Goal: Transaction & Acquisition: Book appointment/travel/reservation

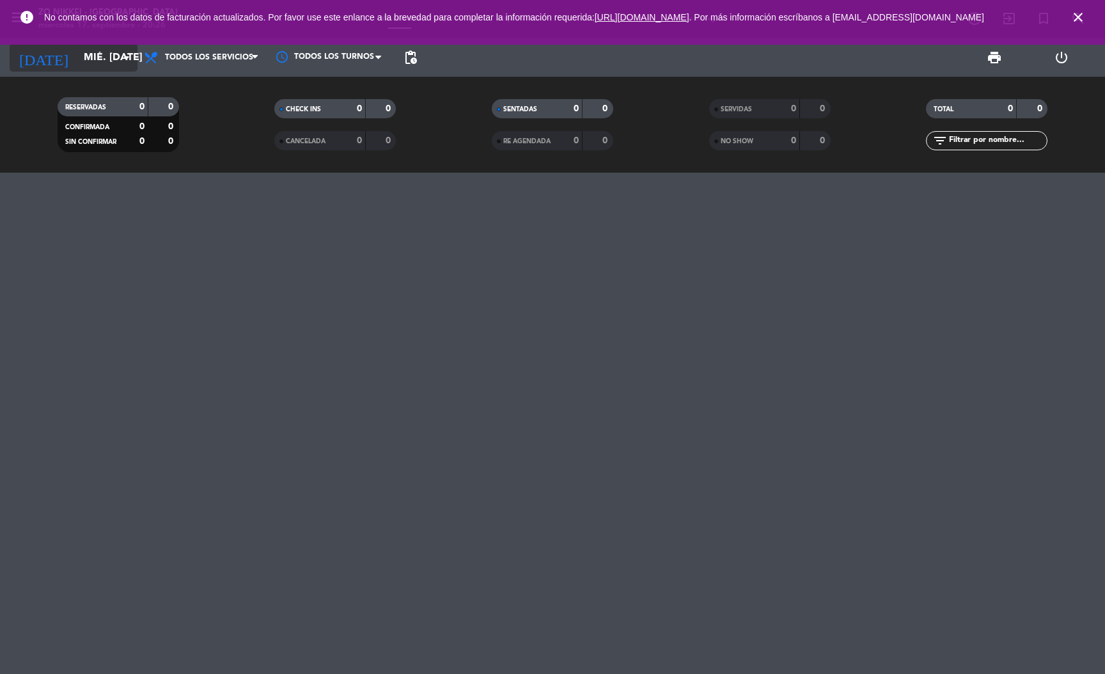
click at [83, 52] on input "mié. [DATE]" at bounding box center [144, 57] width 135 height 25
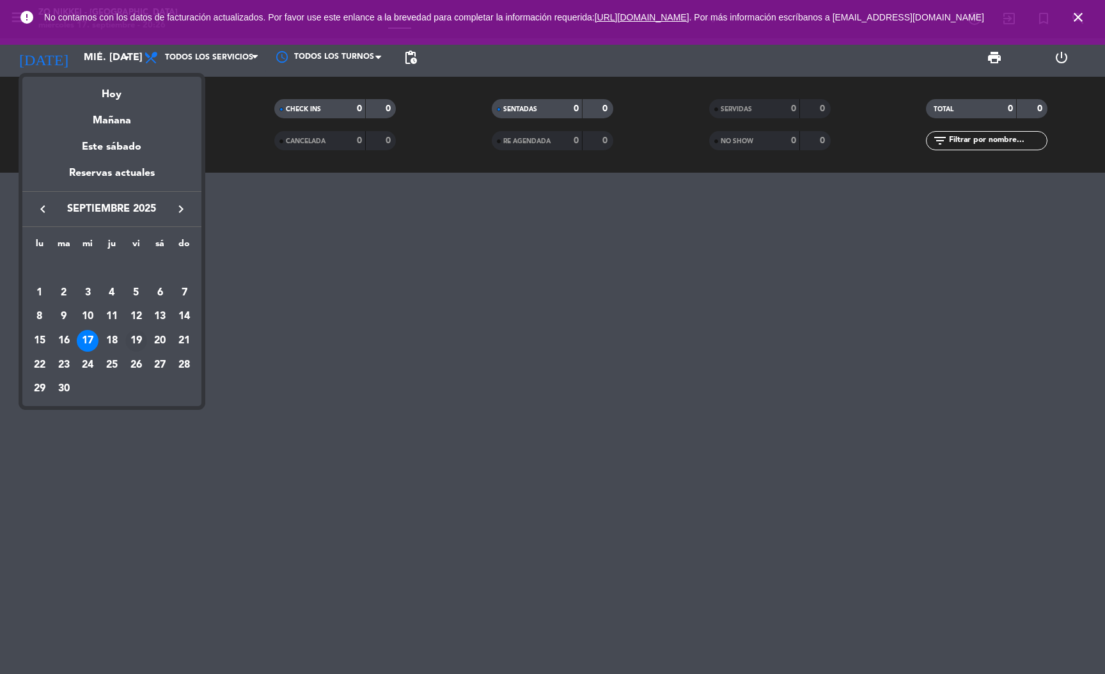
click at [131, 336] on div "19" at bounding box center [136, 341] width 22 height 22
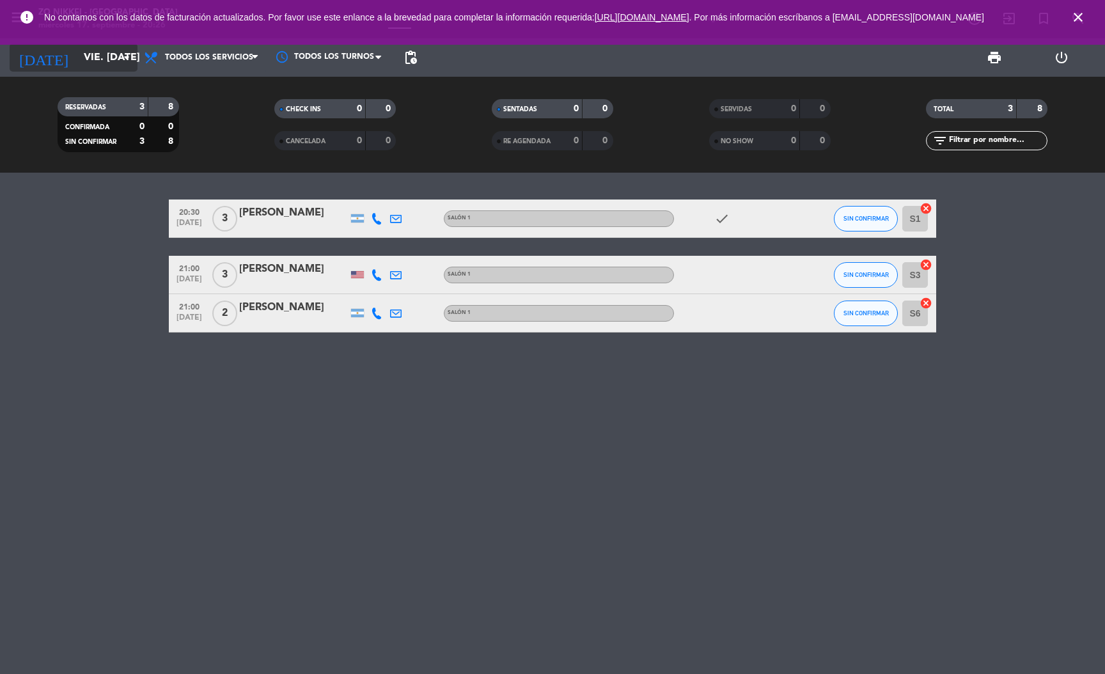
click at [83, 65] on input "vie. [DATE]" at bounding box center [144, 57] width 135 height 25
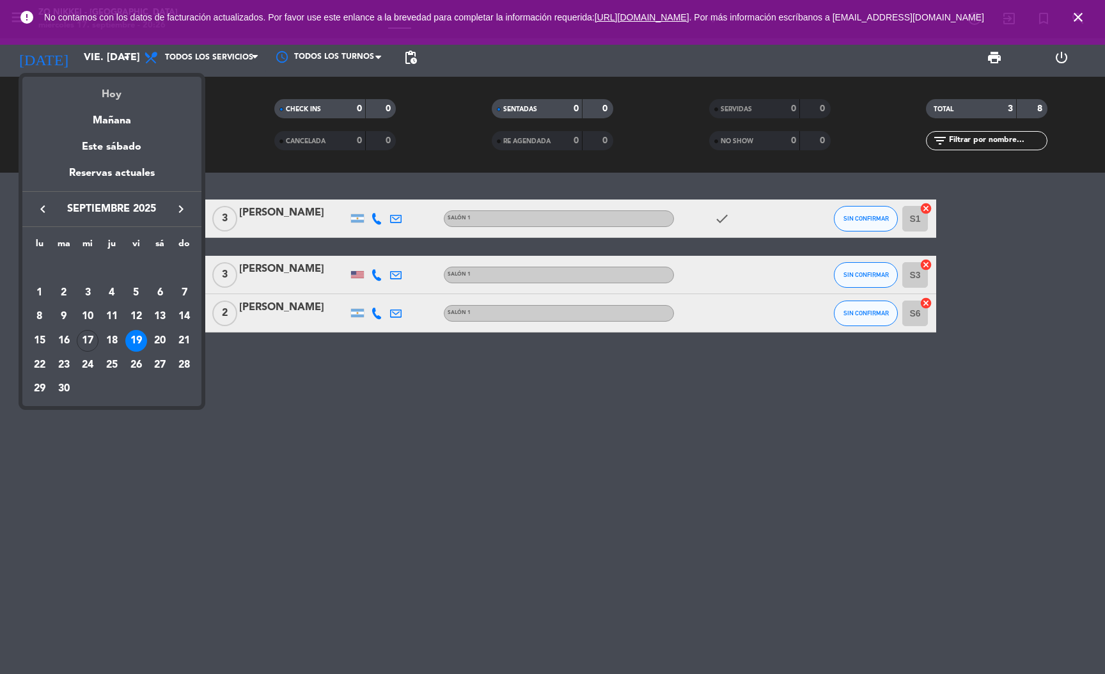
click at [113, 88] on div "Hoy" at bounding box center [111, 90] width 179 height 26
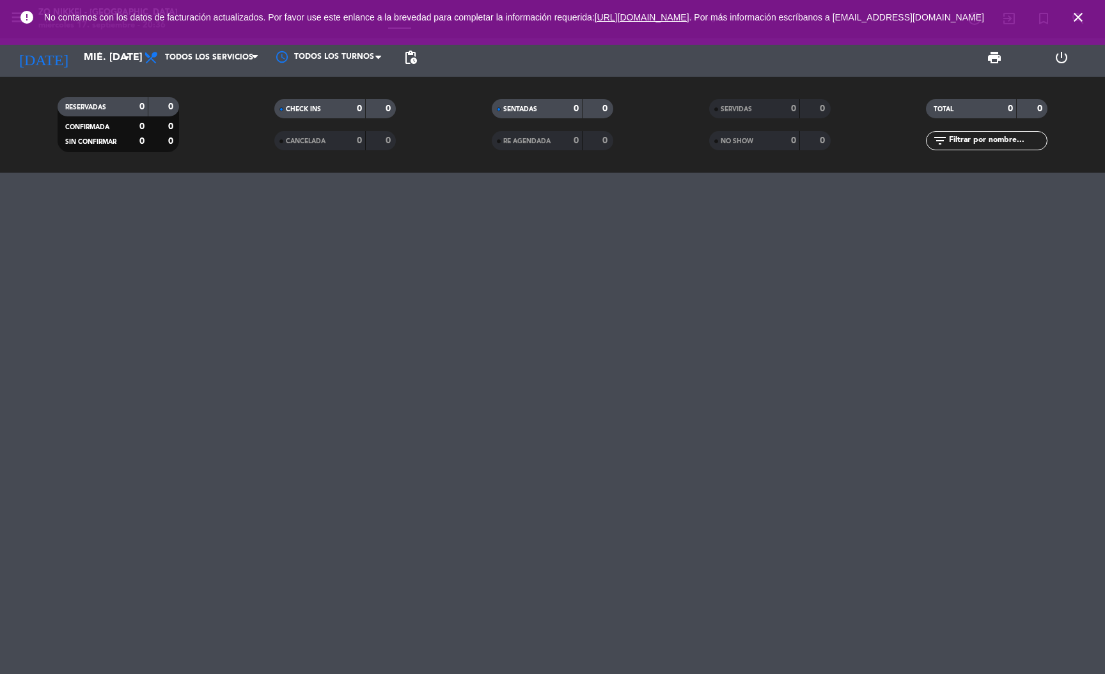
click at [115, 31] on span "No contamos con los datos de facturación actualizados. Por favor use este enlan…" at bounding box center [552, 17] width 1017 height 27
click at [105, 70] on input "mié. [DATE]" at bounding box center [144, 57] width 135 height 25
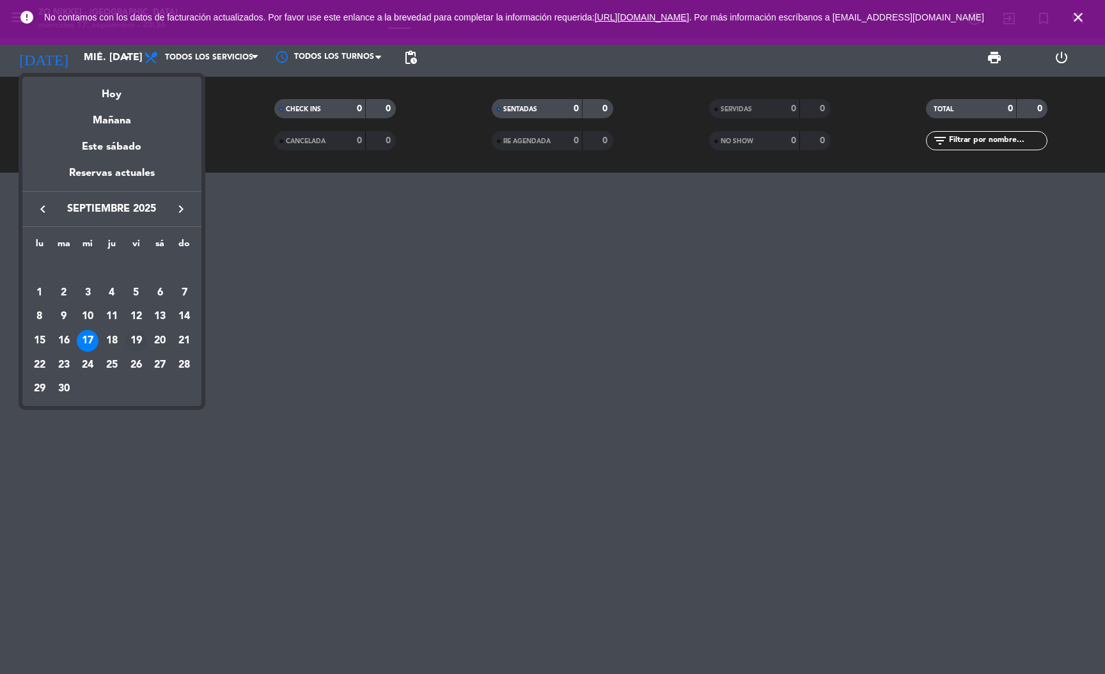
click at [135, 331] on div "19" at bounding box center [136, 341] width 22 height 22
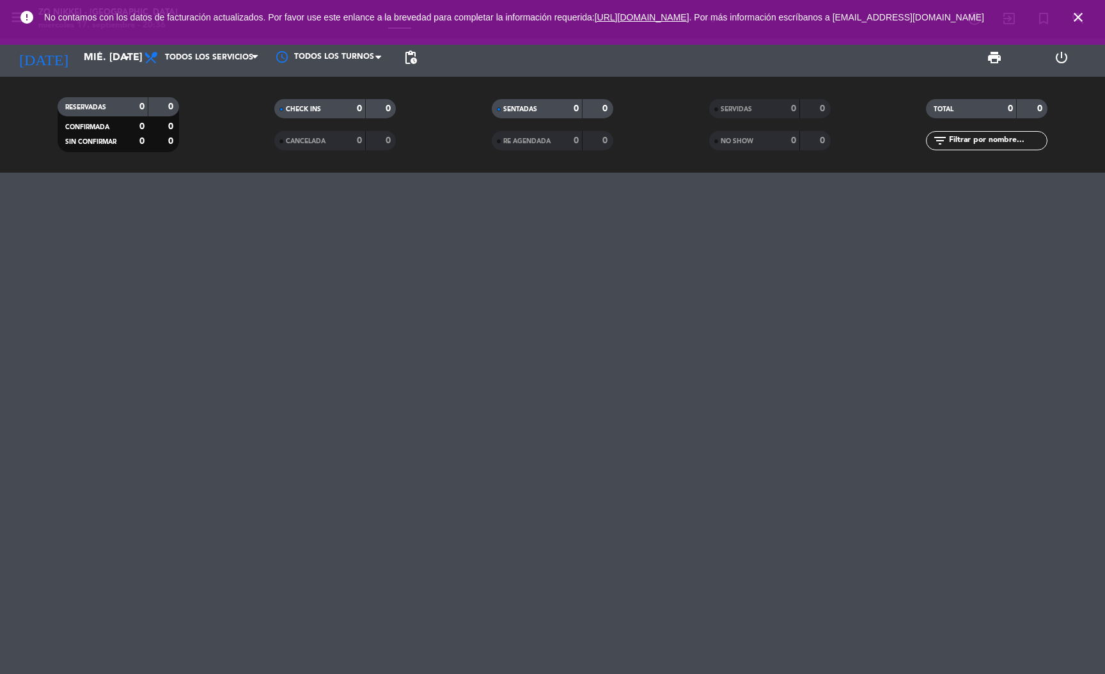
type input "vie. [DATE]"
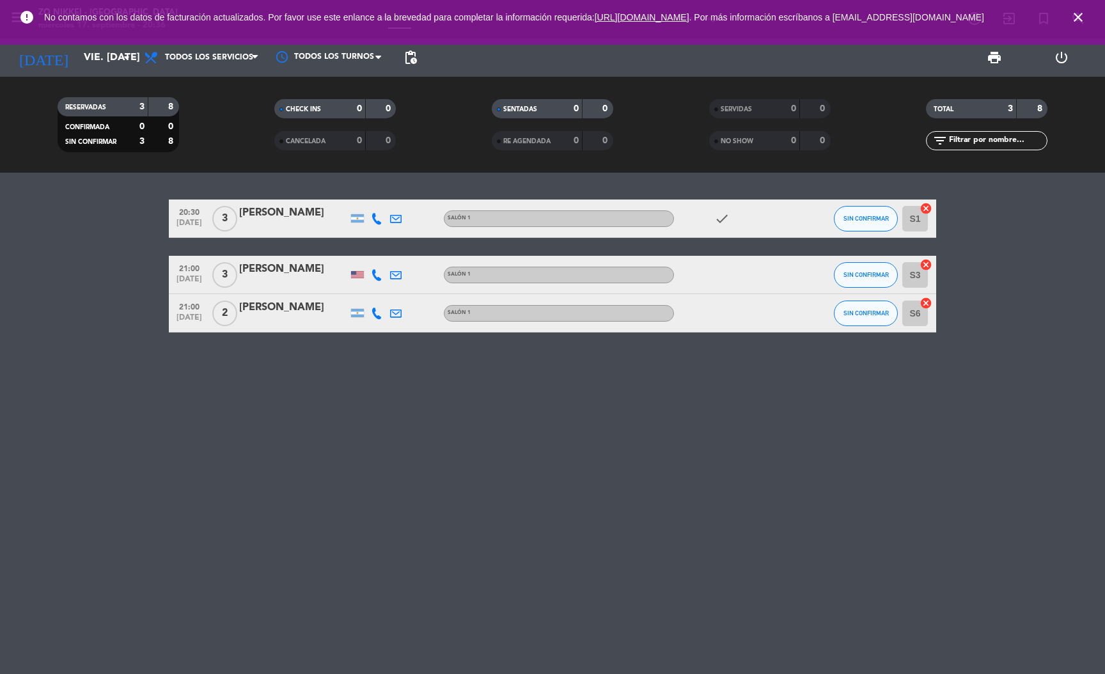
click at [1086, 20] on span "close" at bounding box center [1078, 17] width 35 height 35
click at [1075, 20] on icon "close" at bounding box center [1077, 17] width 15 height 15
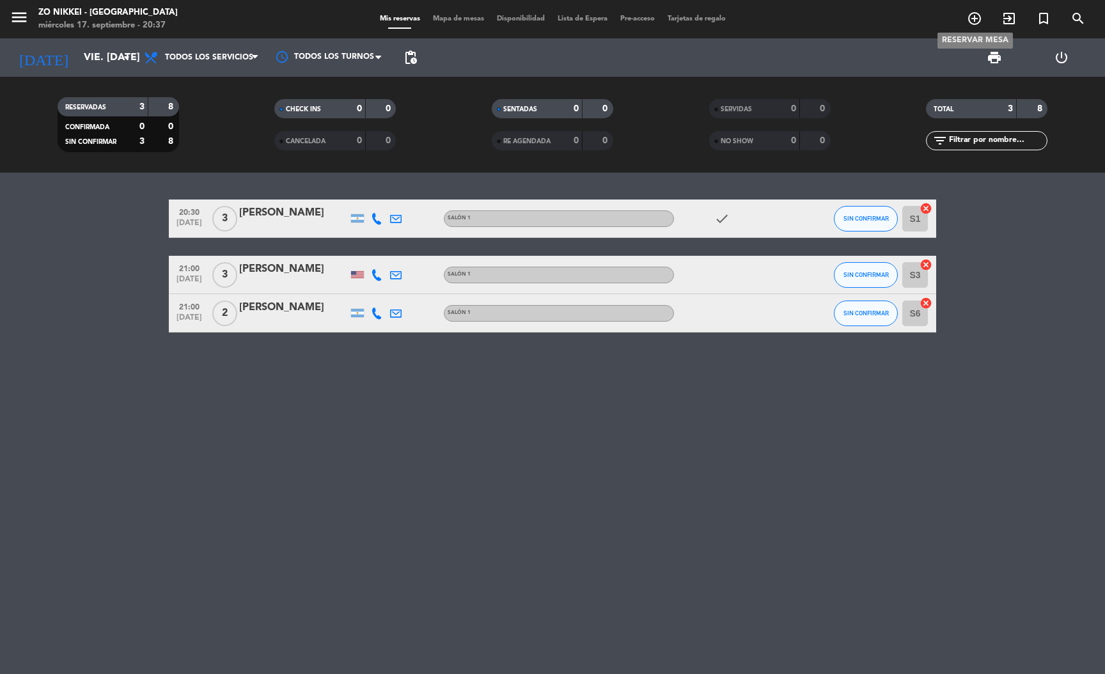
click at [976, 23] on icon "add_circle_outline" at bounding box center [974, 18] width 15 height 15
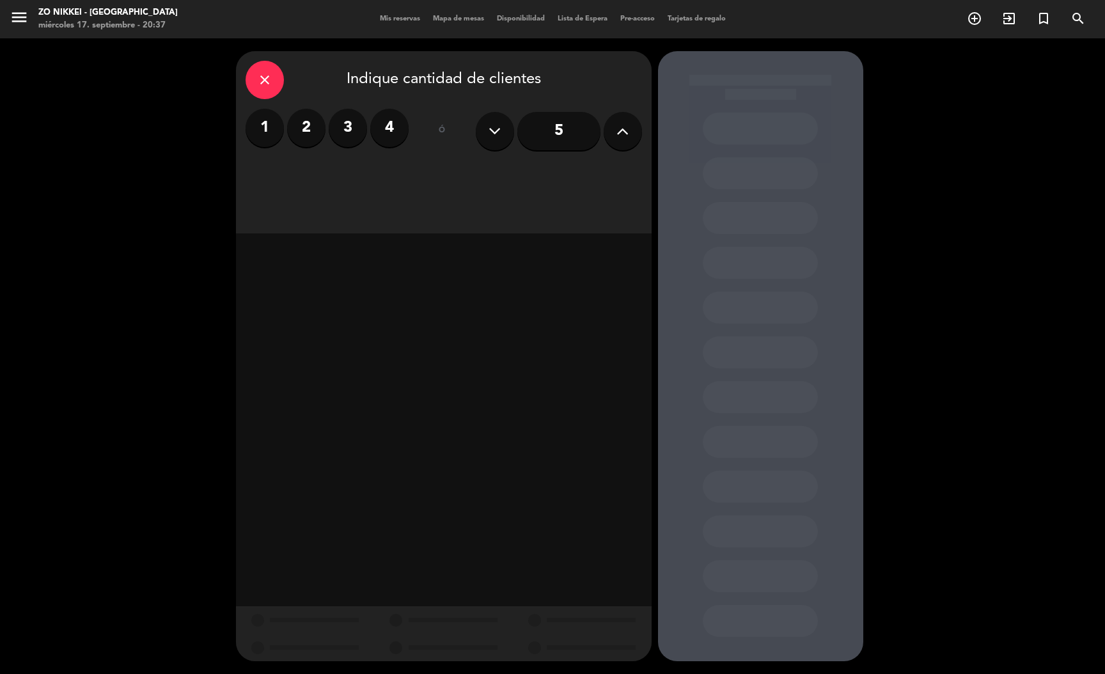
click at [357, 133] on label "3" at bounding box center [348, 128] width 38 height 38
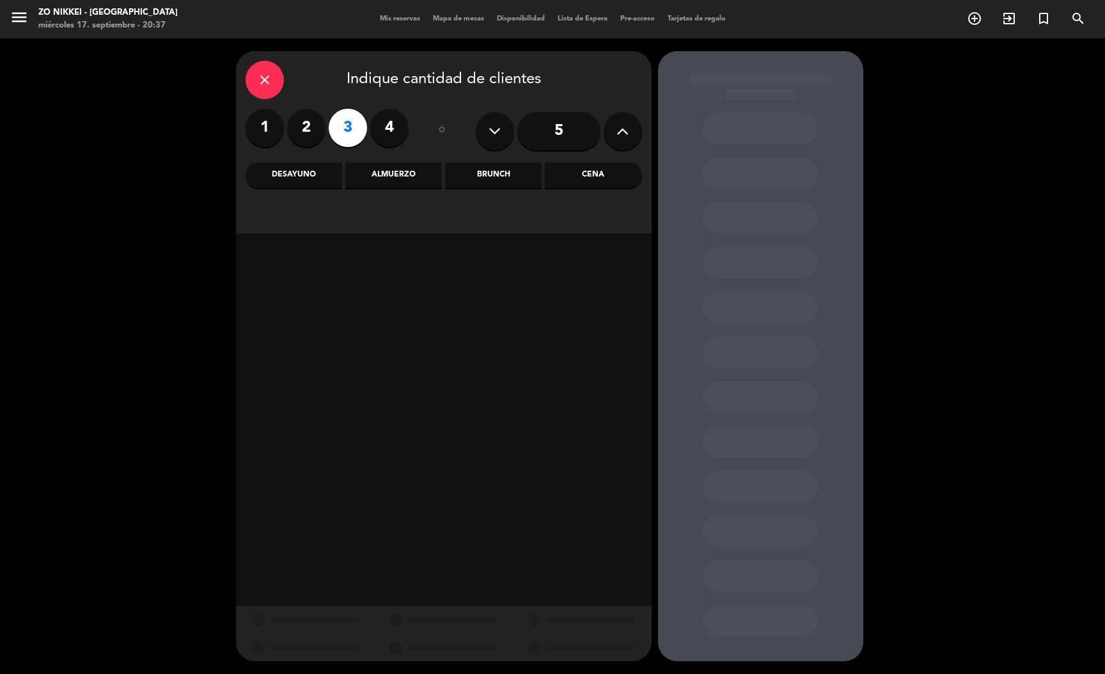
click at [572, 180] on div "Cena" at bounding box center [593, 175] width 97 height 26
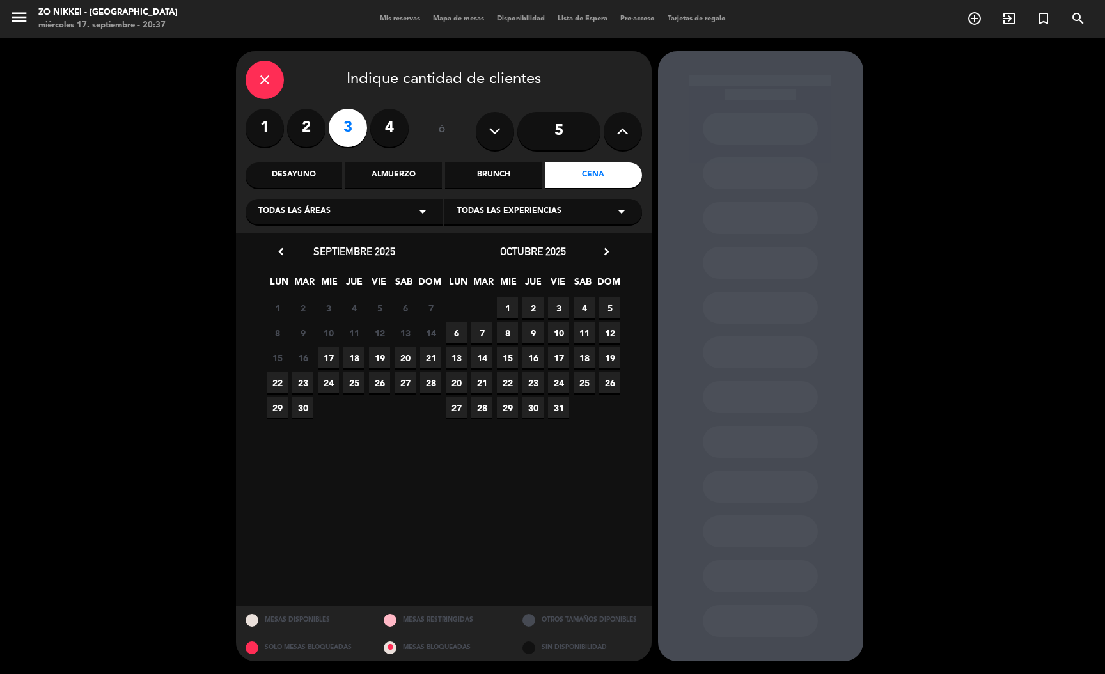
click at [375, 354] on span "19" at bounding box center [379, 357] width 21 height 21
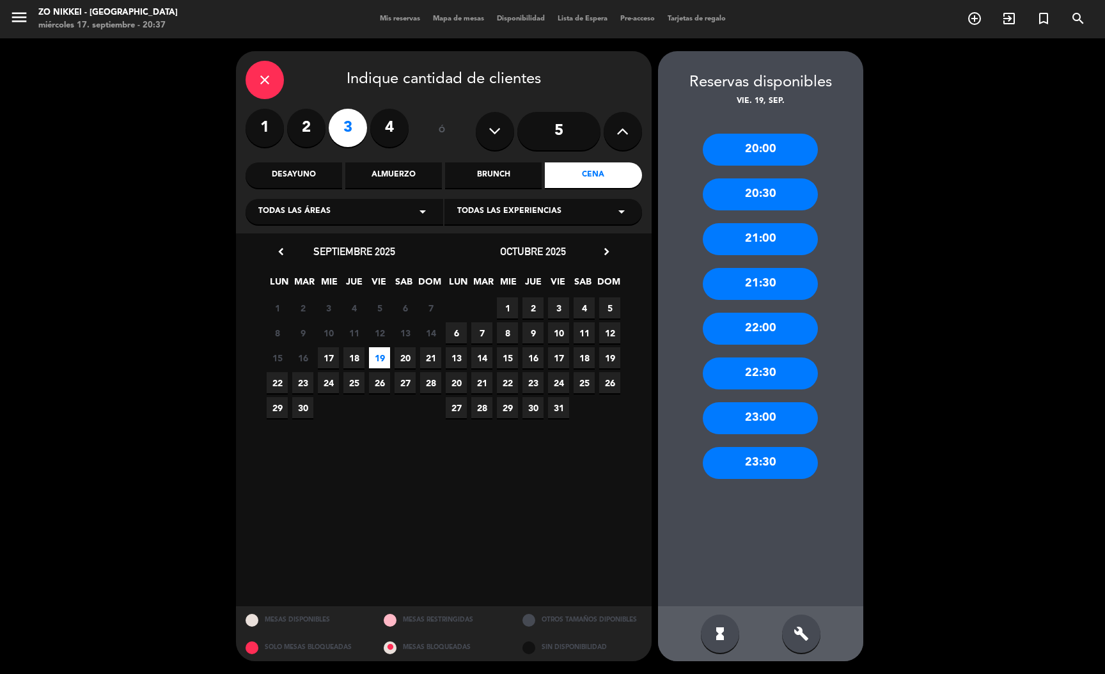
click at [770, 236] on div "21:00" at bounding box center [760, 239] width 115 height 32
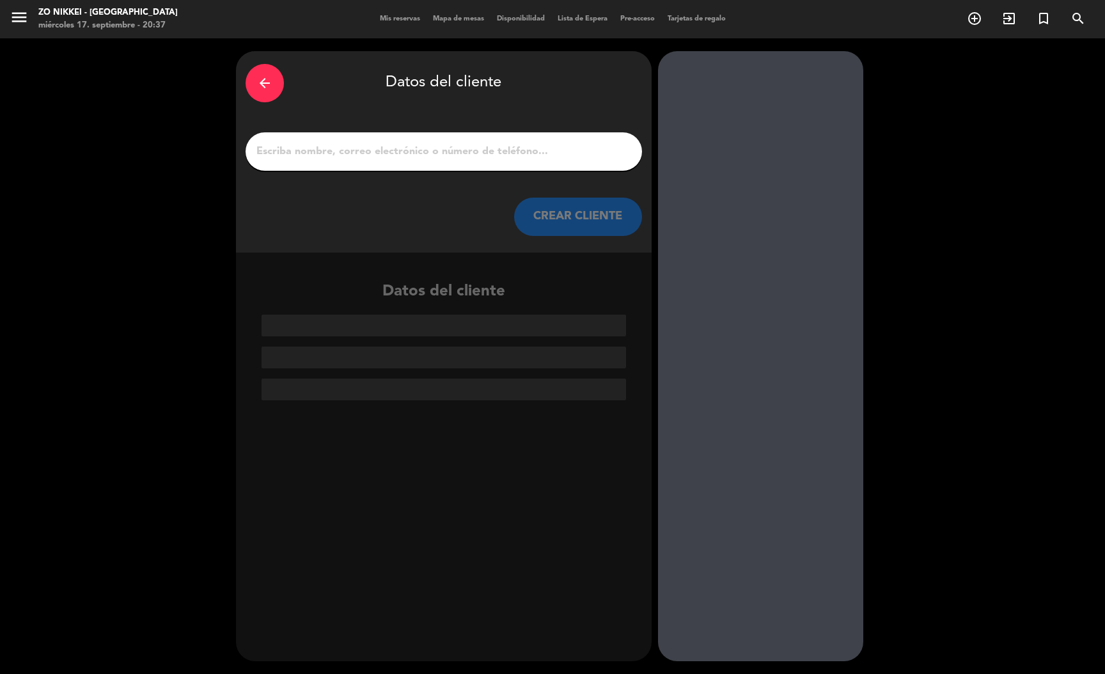
click at [528, 157] on input "1" at bounding box center [443, 152] width 377 height 18
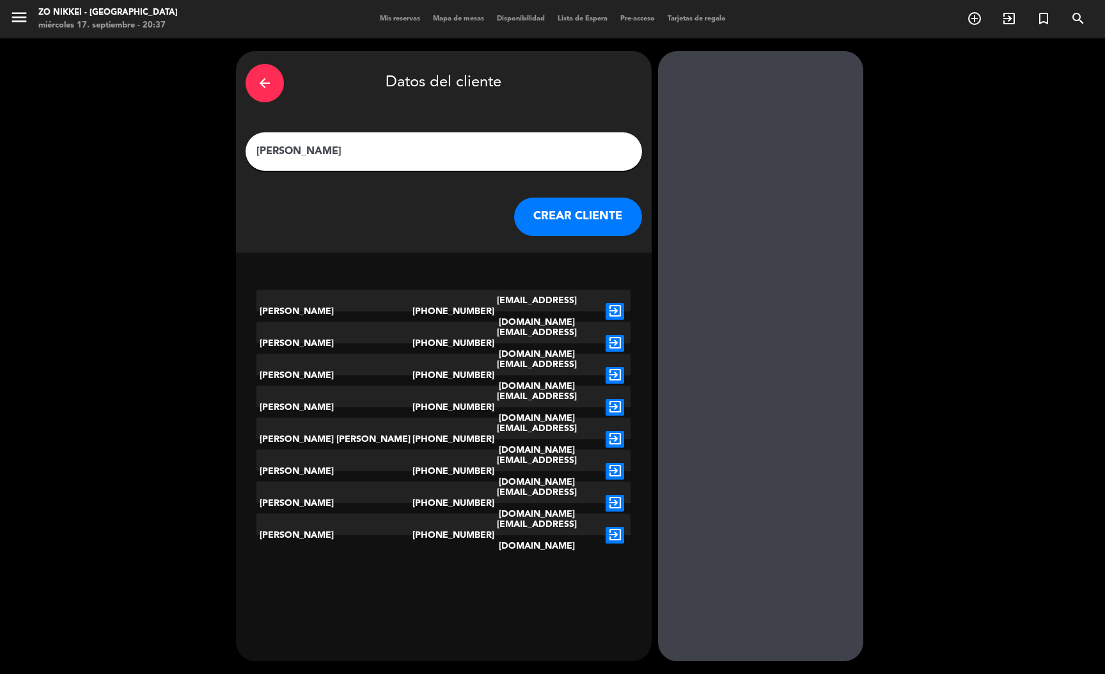
type input "[PERSON_NAME]"
click at [568, 211] on button "CREAR CLIENTE" at bounding box center [578, 217] width 128 height 38
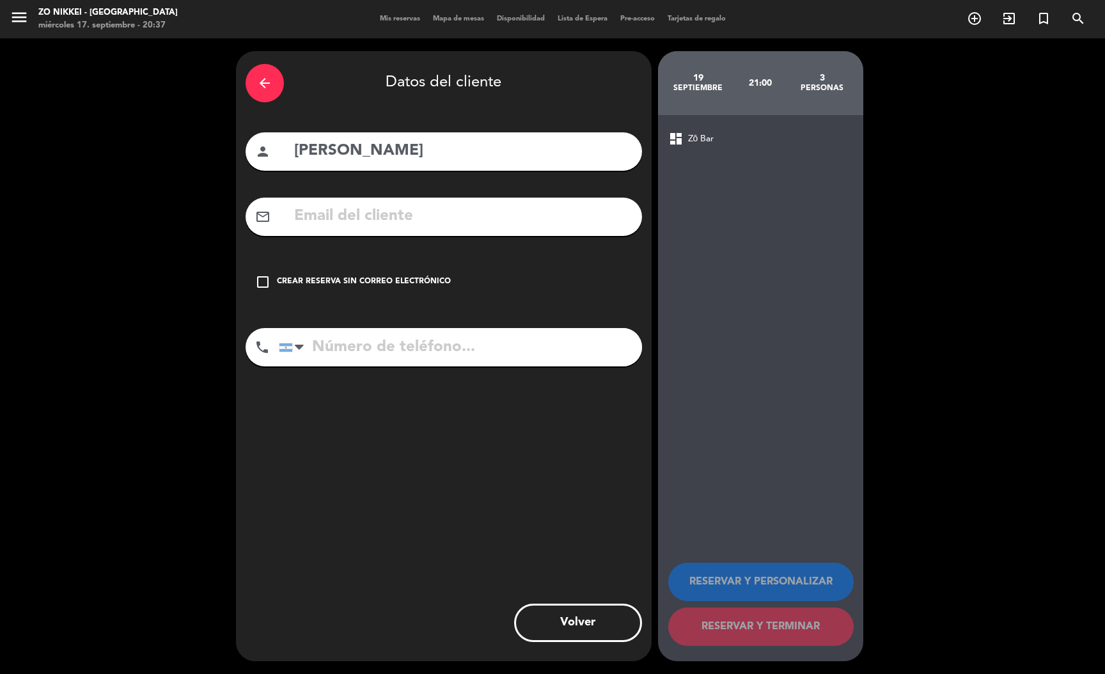
click at [400, 276] on div "Crear reserva sin correo electrónico" at bounding box center [364, 282] width 174 height 13
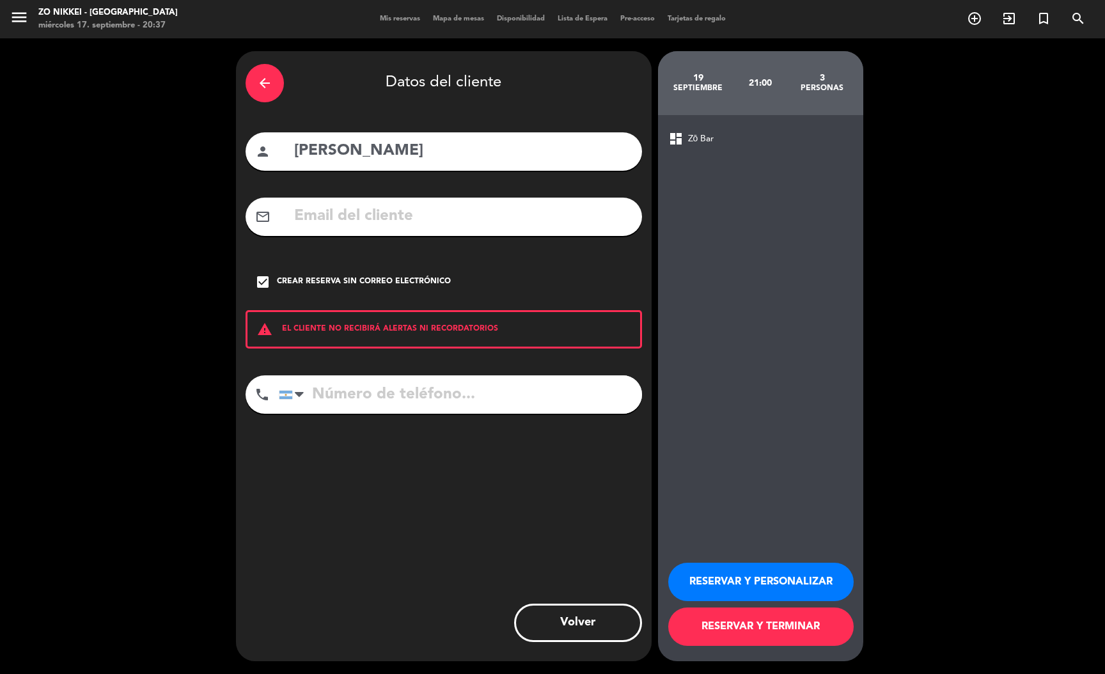
click at [722, 622] on button "RESERVAR Y TERMINAR" at bounding box center [760, 626] width 185 height 38
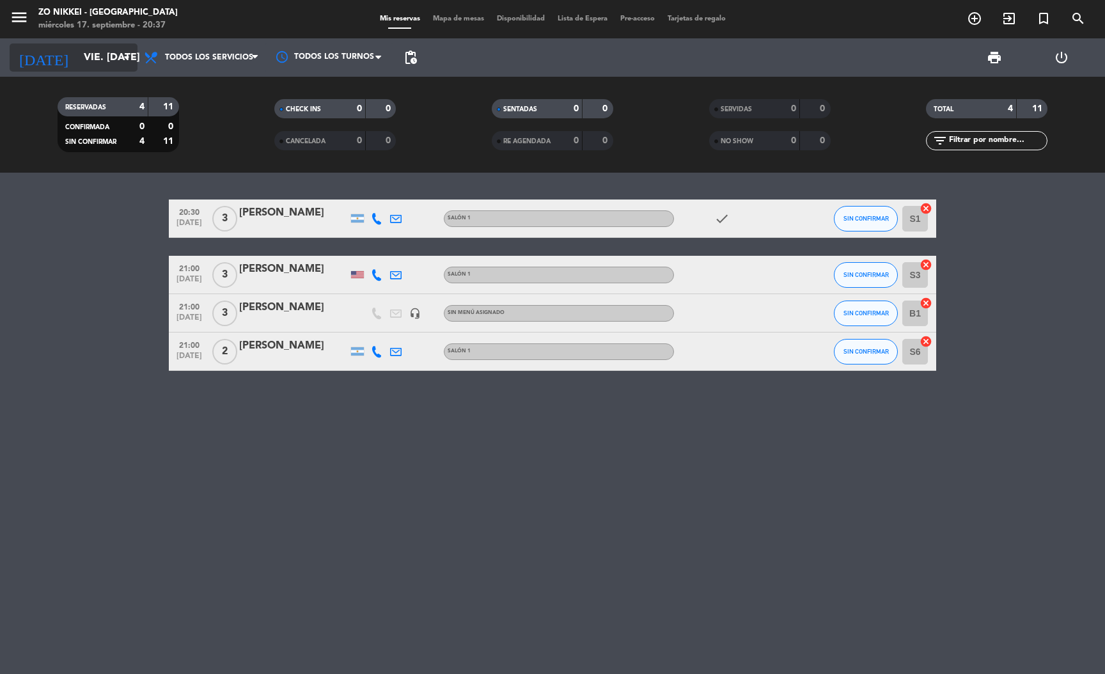
click at [77, 49] on input "vie. [DATE]" at bounding box center [144, 57] width 135 height 25
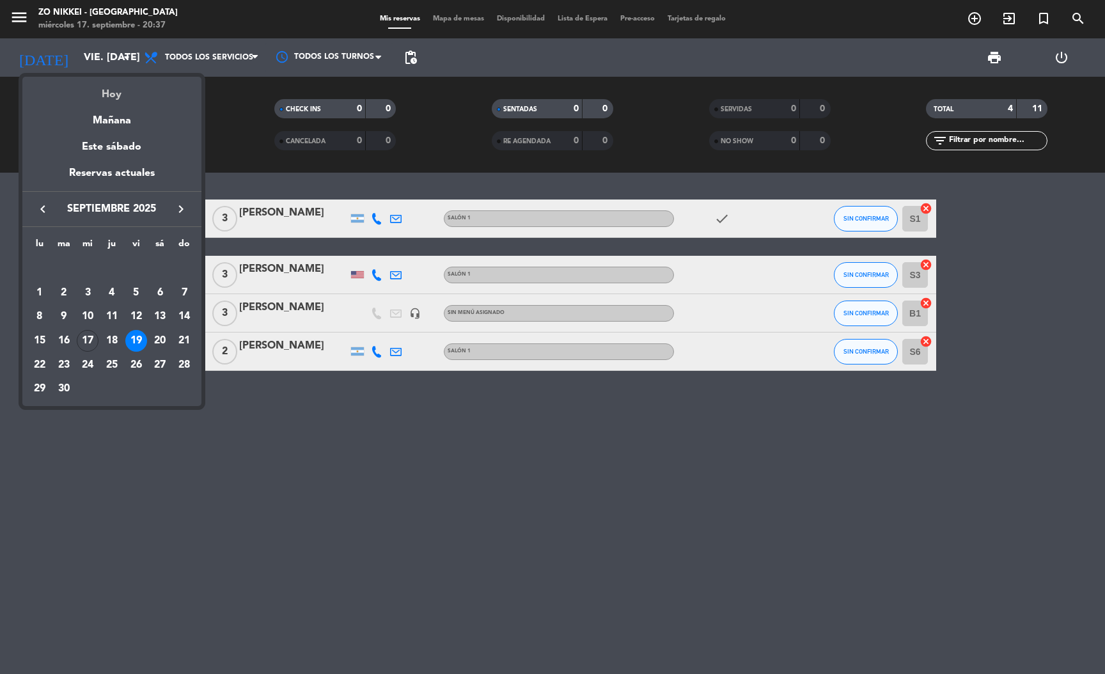
click at [95, 94] on div "Hoy" at bounding box center [111, 90] width 179 height 26
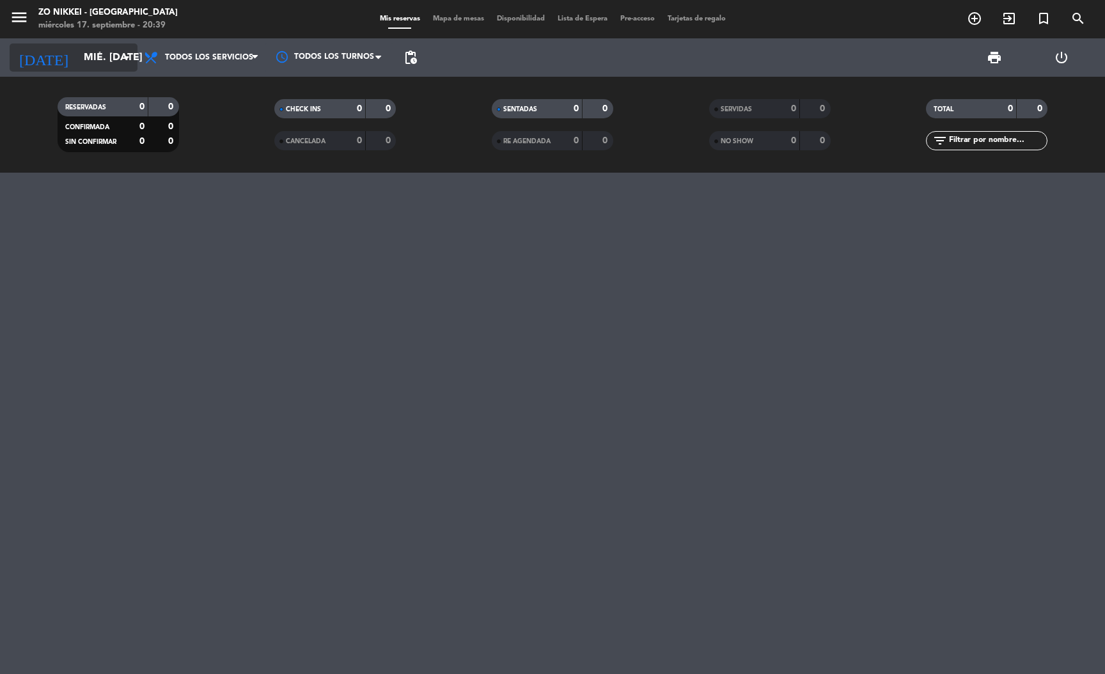
click at [113, 64] on input "mié. [DATE]" at bounding box center [144, 57] width 135 height 25
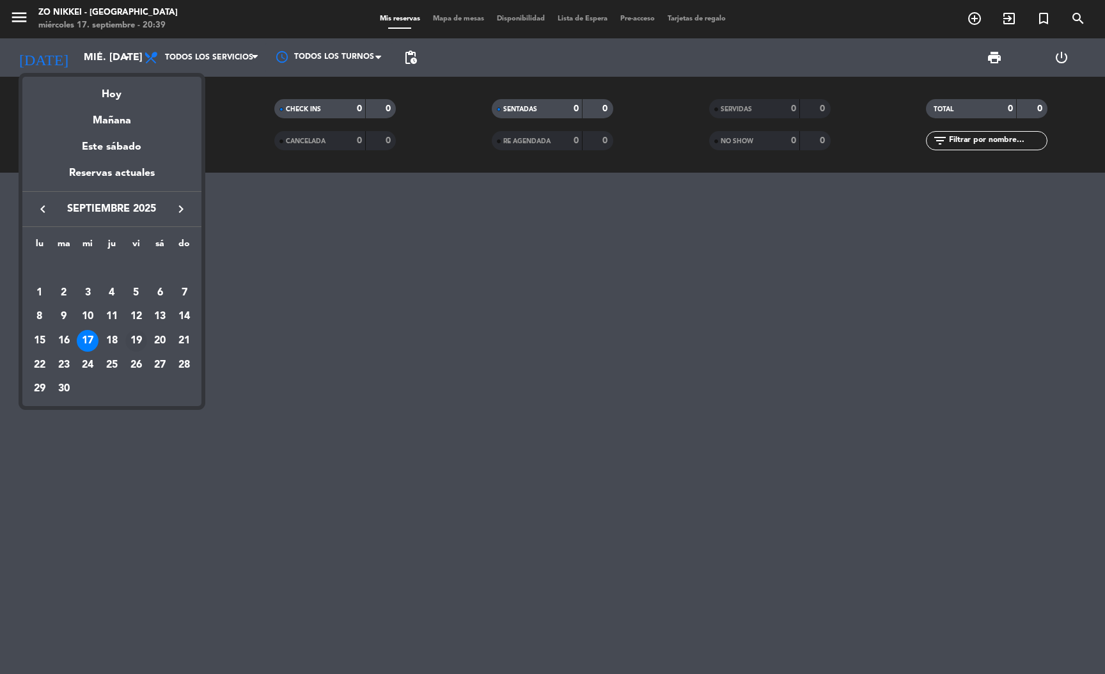
click at [130, 334] on div "19" at bounding box center [136, 341] width 22 height 22
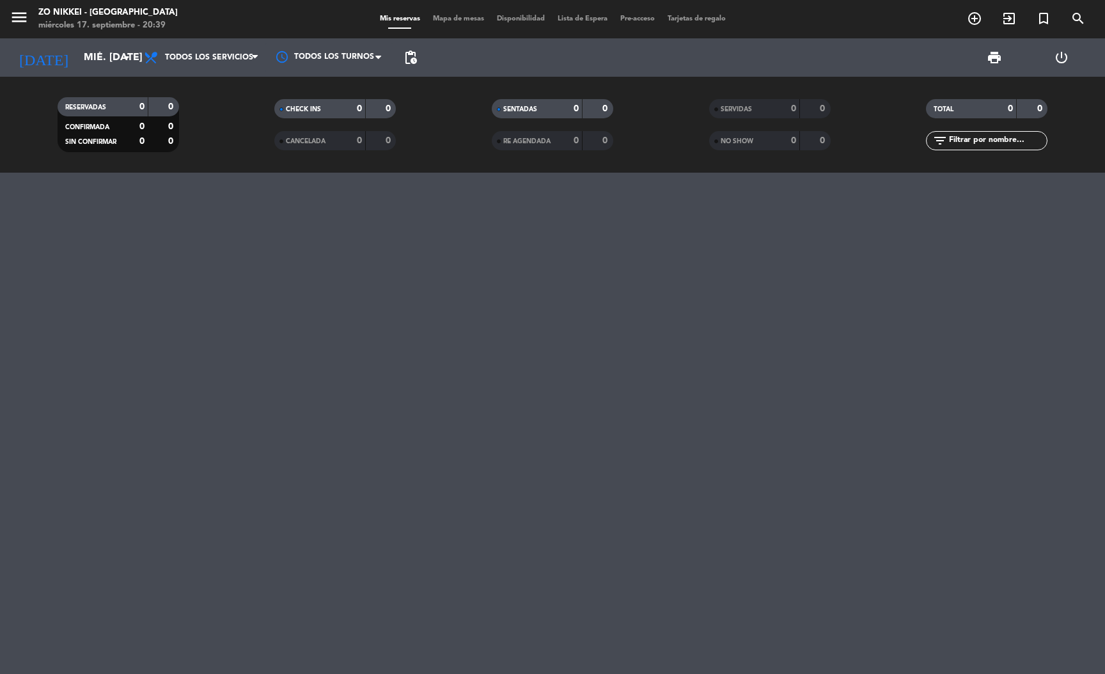
type input "vie. [DATE]"
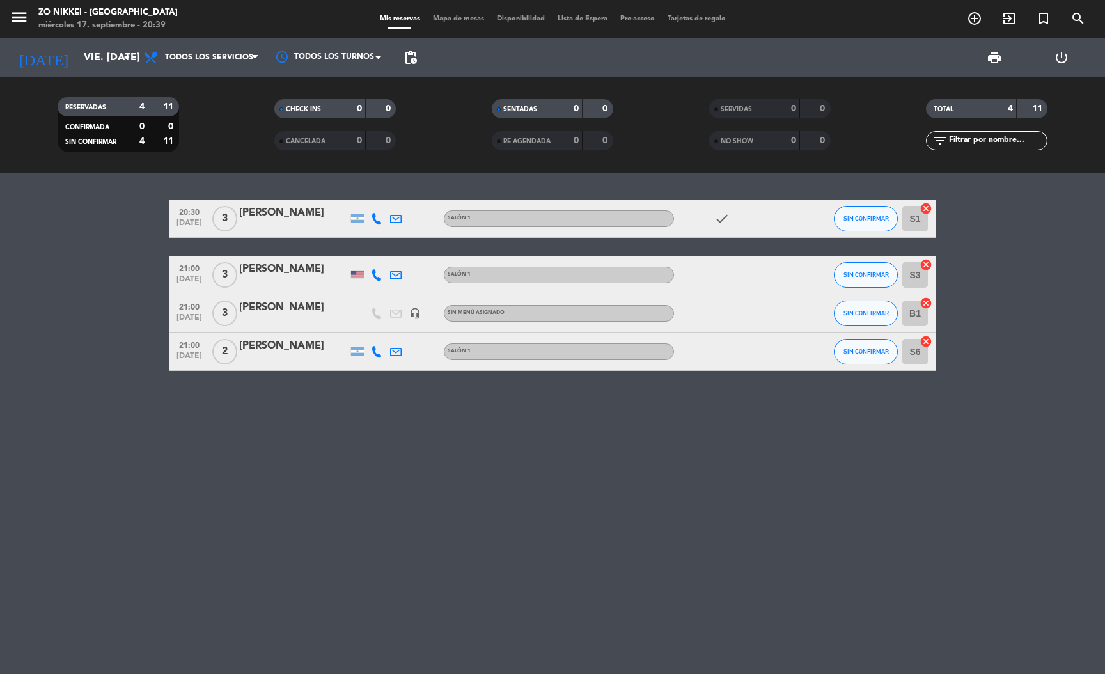
click at [324, 304] on div "[PERSON_NAME]" at bounding box center [293, 307] width 109 height 17
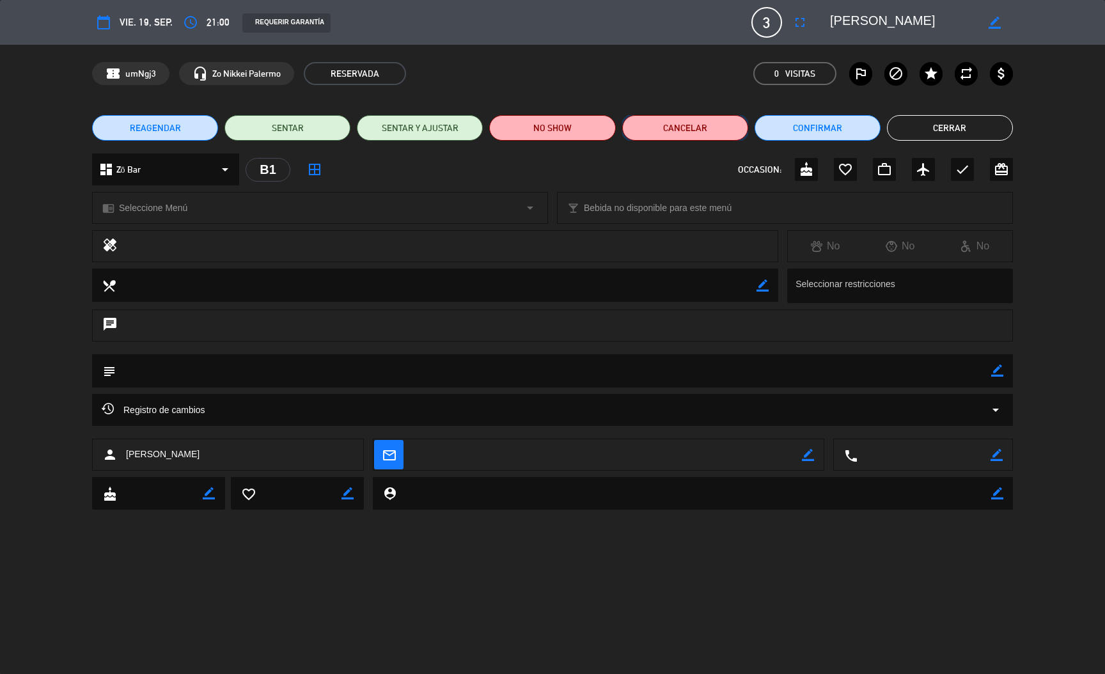
click at [727, 123] on button "Cancelar" at bounding box center [685, 128] width 126 height 26
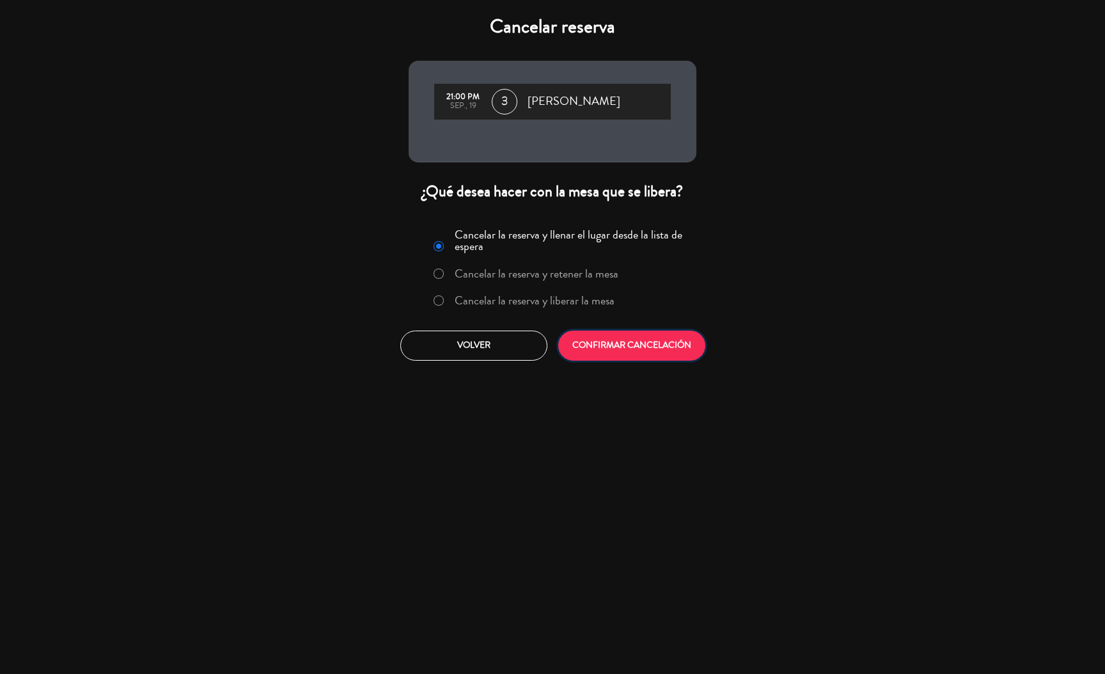
click at [634, 347] on button "CONFIRMAR CANCELACIÓN" at bounding box center [631, 346] width 147 height 30
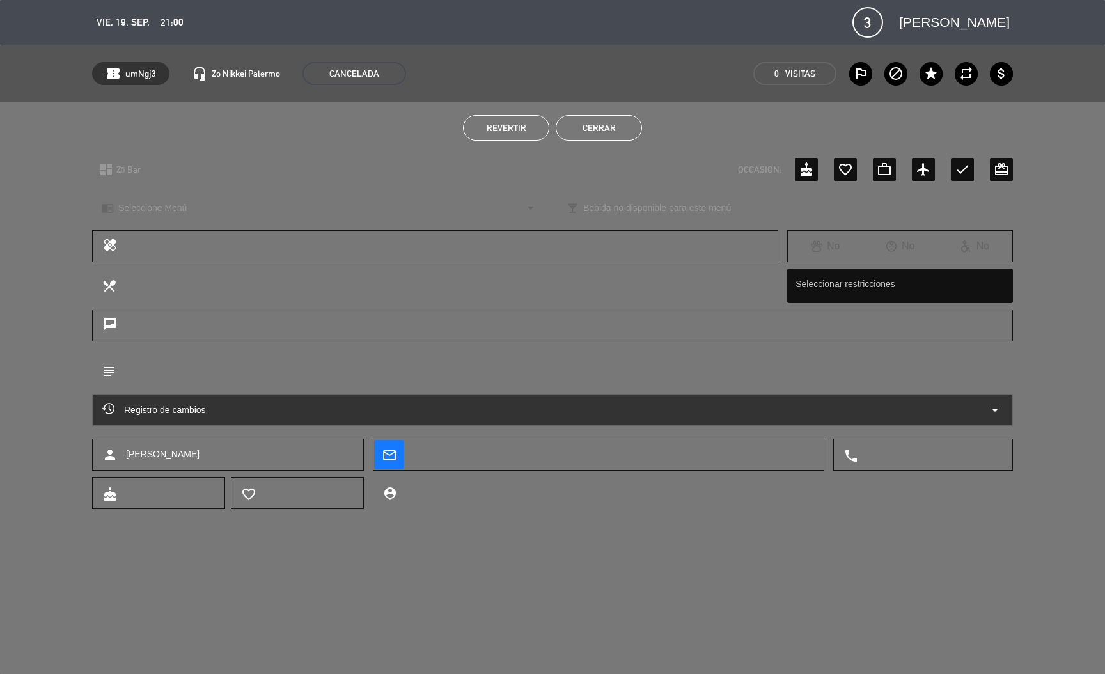
click at [620, 556] on div "calendar_today vie. 19, sep. access_time 21:00 3 [PERSON_NAME] fullscreen phone…" at bounding box center [552, 337] width 1105 height 674
click at [996, 25] on span "[PERSON_NAME]" at bounding box center [954, 23] width 111 height 22
click at [104, 4] on div "calendar_today vie. 19, sep. access_time 21:00 3 [PERSON_NAME] fullscreen phone…" at bounding box center [552, 22] width 1105 height 45
click at [110, 31] on div "calendar_today vie. 19, sep. access_time 21:00 3 [PERSON_NAME] fullscreen phone…" at bounding box center [552, 22] width 921 height 31
